Goal: Task Accomplishment & Management: Use online tool/utility

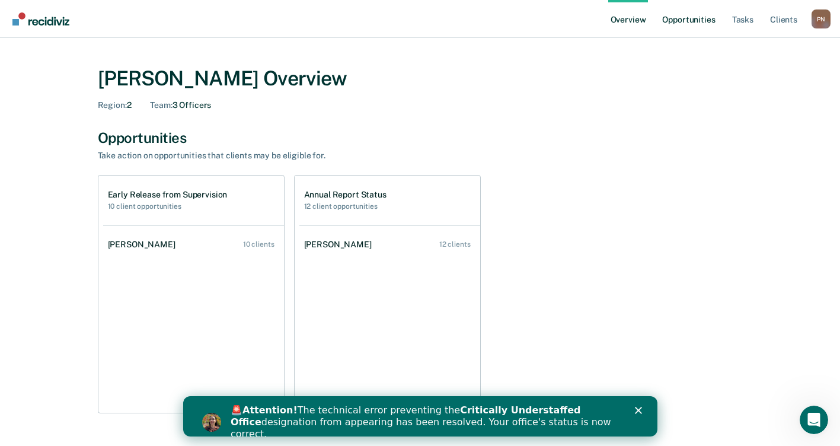
click at [674, 22] on link "Opportunities" at bounding box center [687, 19] width 57 height 38
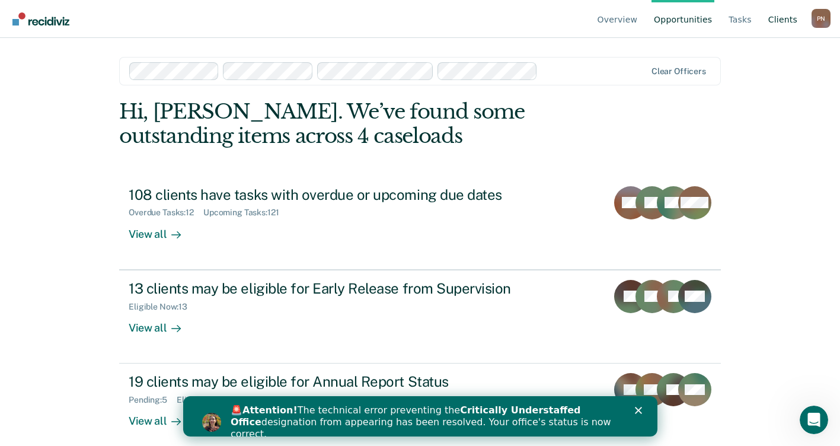
click at [779, 20] on link "Client s" at bounding box center [783, 19] width 34 height 38
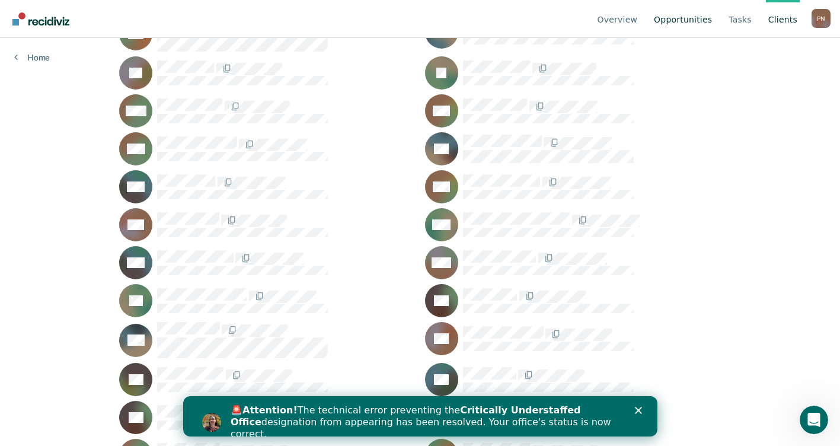
scroll to position [3437, 0]
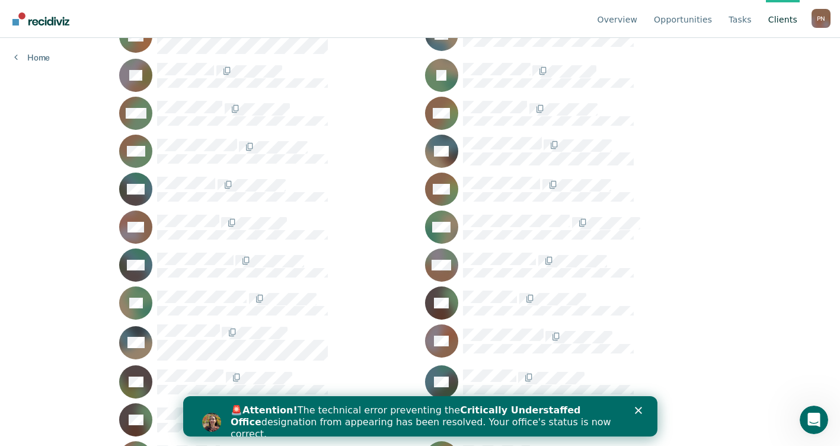
click at [783, 18] on link "Client s" at bounding box center [783, 19] width 34 height 38
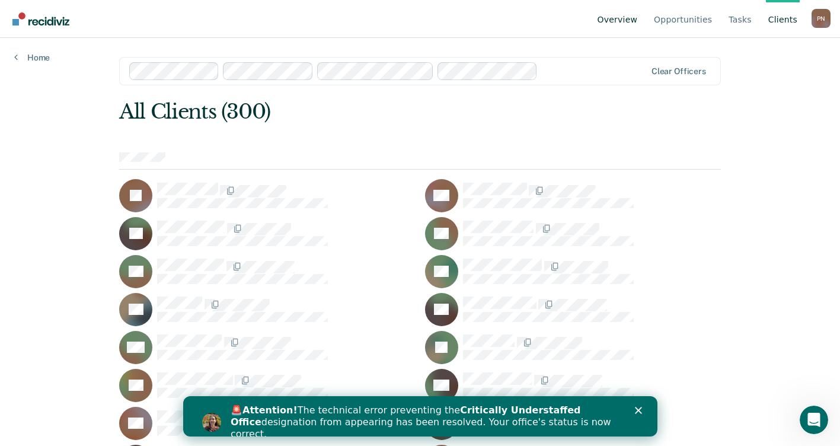
click at [632, 24] on link "Overview" at bounding box center [617, 19] width 45 height 38
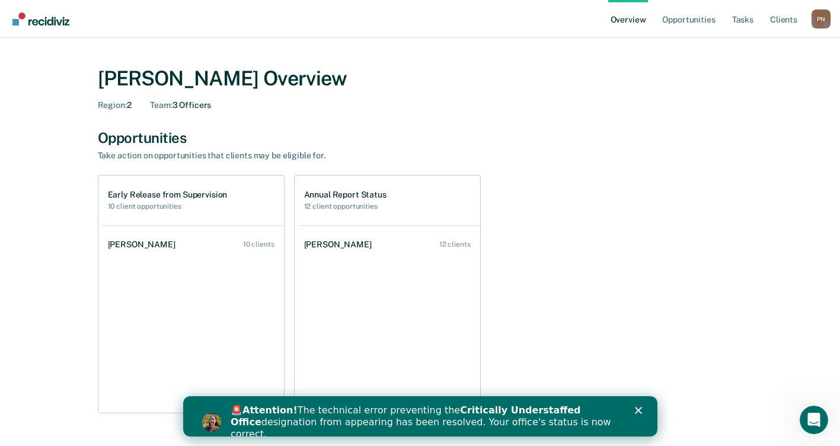
click at [824, 14] on div "P N" at bounding box center [820, 18] width 19 height 19
click at [518, 87] on div "Paula Newman Overview" at bounding box center [420, 78] width 645 height 24
click at [673, 17] on link "Opportunities" at bounding box center [687, 19] width 57 height 38
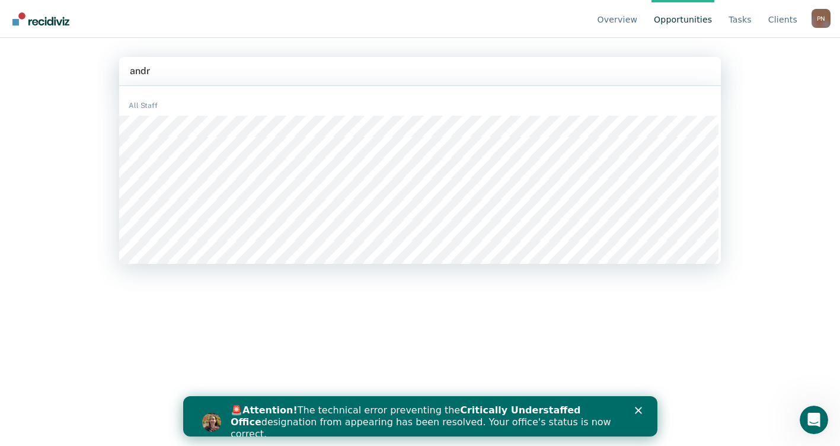
type input "andre"
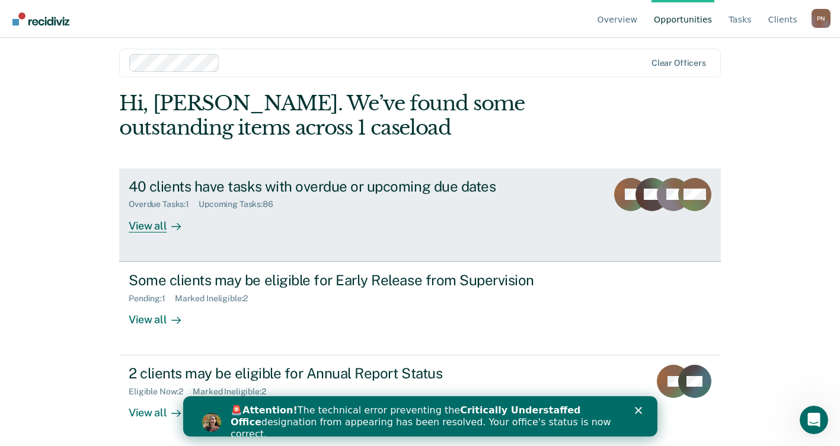
scroll to position [11, 0]
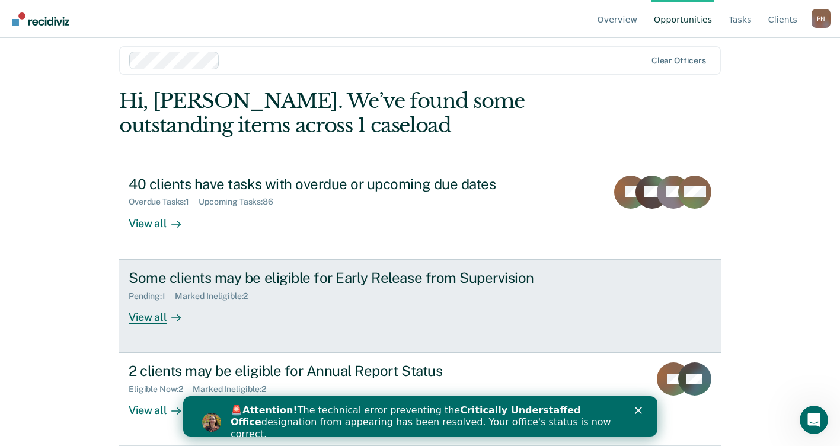
click at [158, 316] on div "View all" at bounding box center [162, 311] width 66 height 23
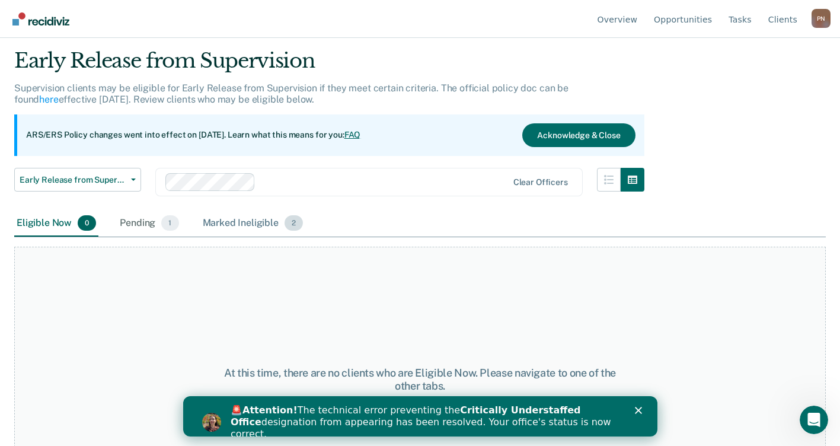
scroll to position [100, 0]
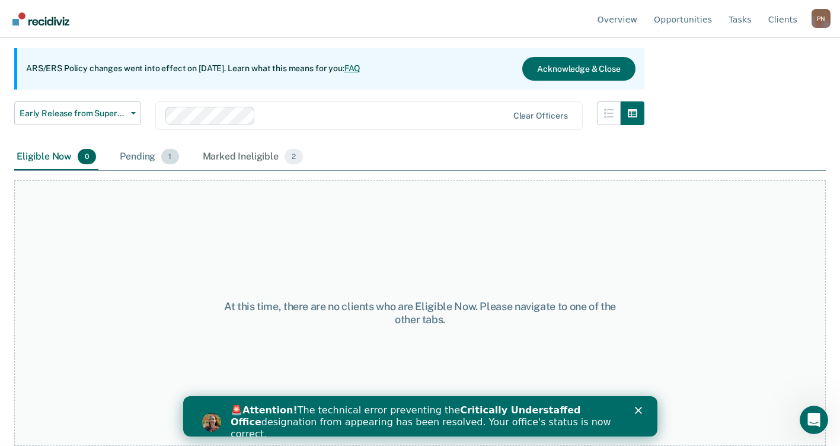
click at [149, 155] on div "Pending 1" at bounding box center [148, 157] width 63 height 26
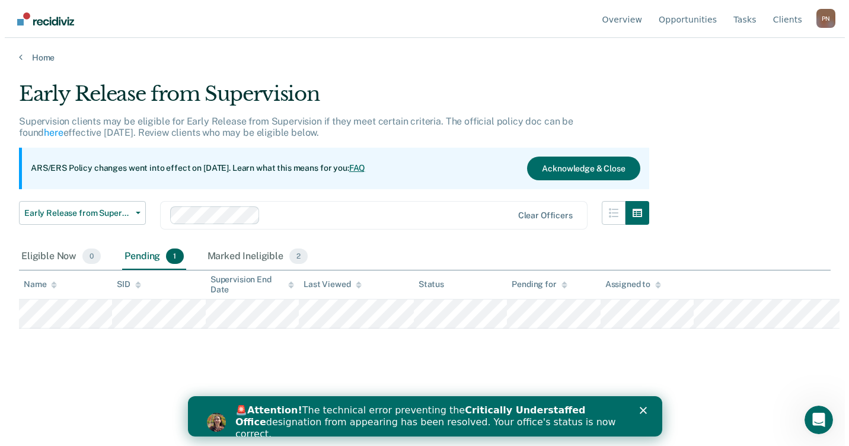
scroll to position [0, 0]
